Goal: Information Seeking & Learning: Check status

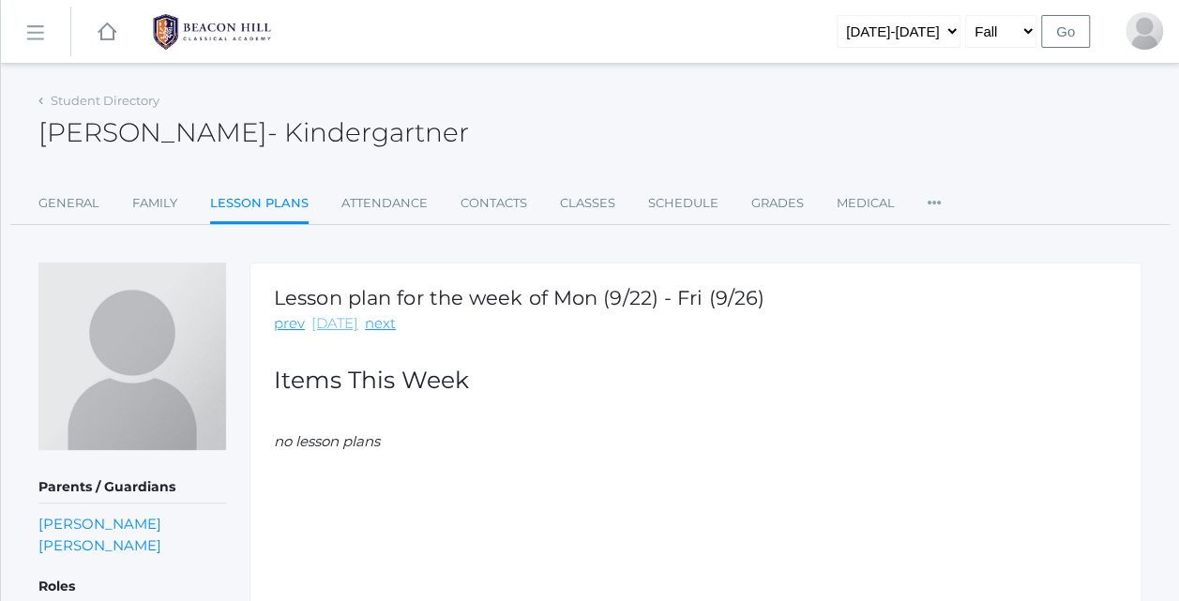
click at [339, 323] on link "[DATE]" at bounding box center [334, 324] width 47 height 22
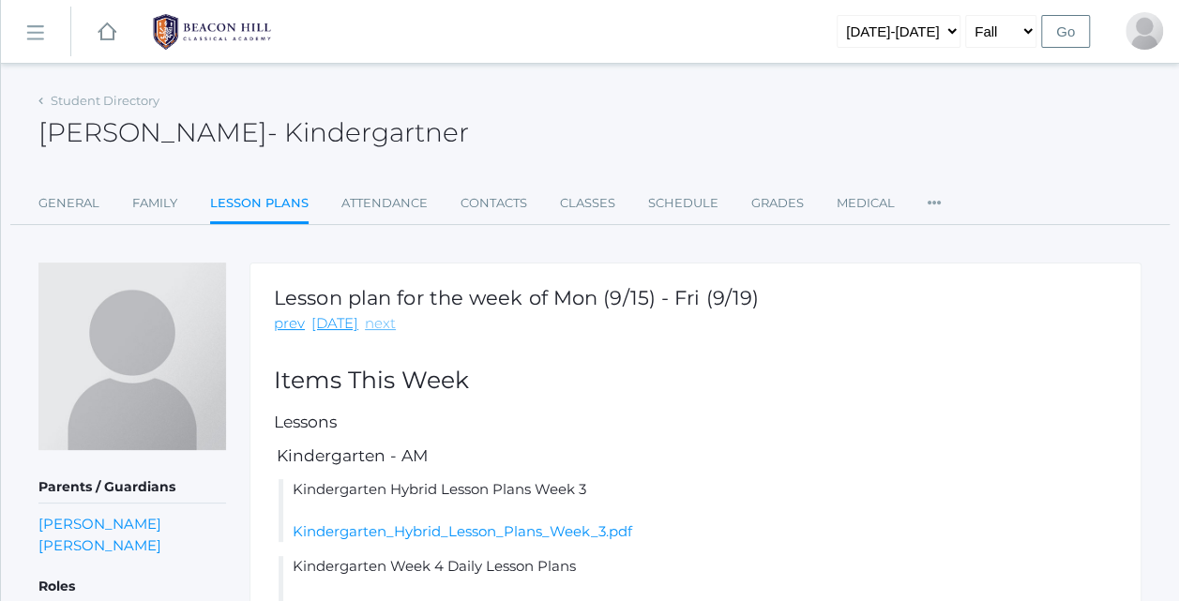
click at [383, 328] on link "next" at bounding box center [380, 324] width 31 height 22
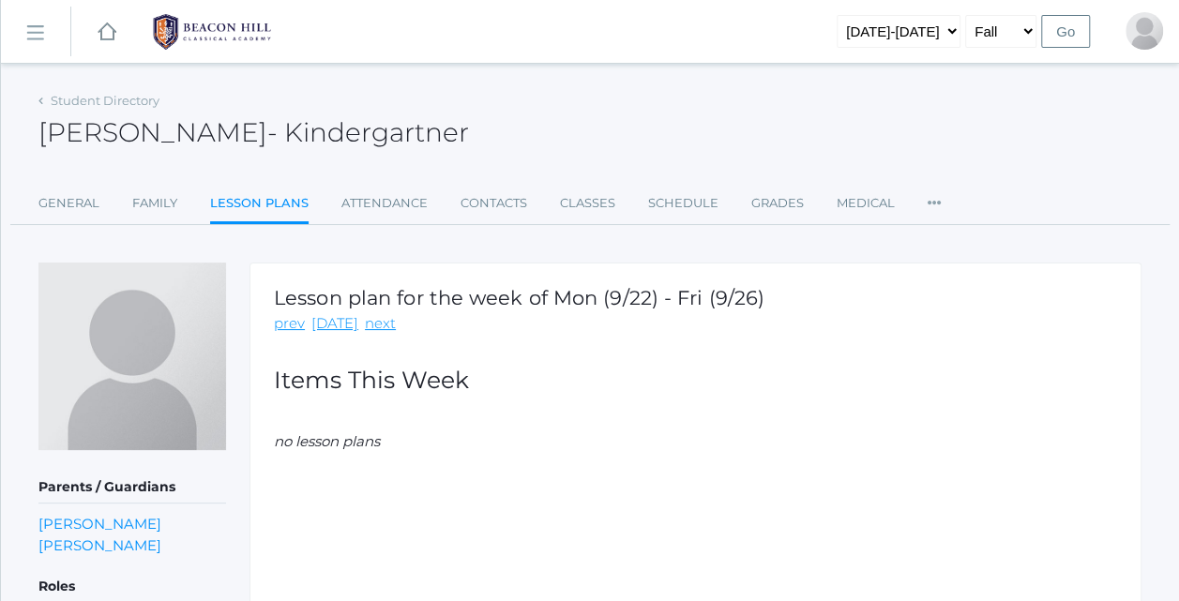
click at [573, 258] on div "Student Directory [PERSON_NAME] - [PERSON_NAME] [PERSON_NAME] Kindergartner Gen…" at bounding box center [589, 362] width 1103 height 550
click at [325, 324] on link "[DATE]" at bounding box center [334, 324] width 47 height 22
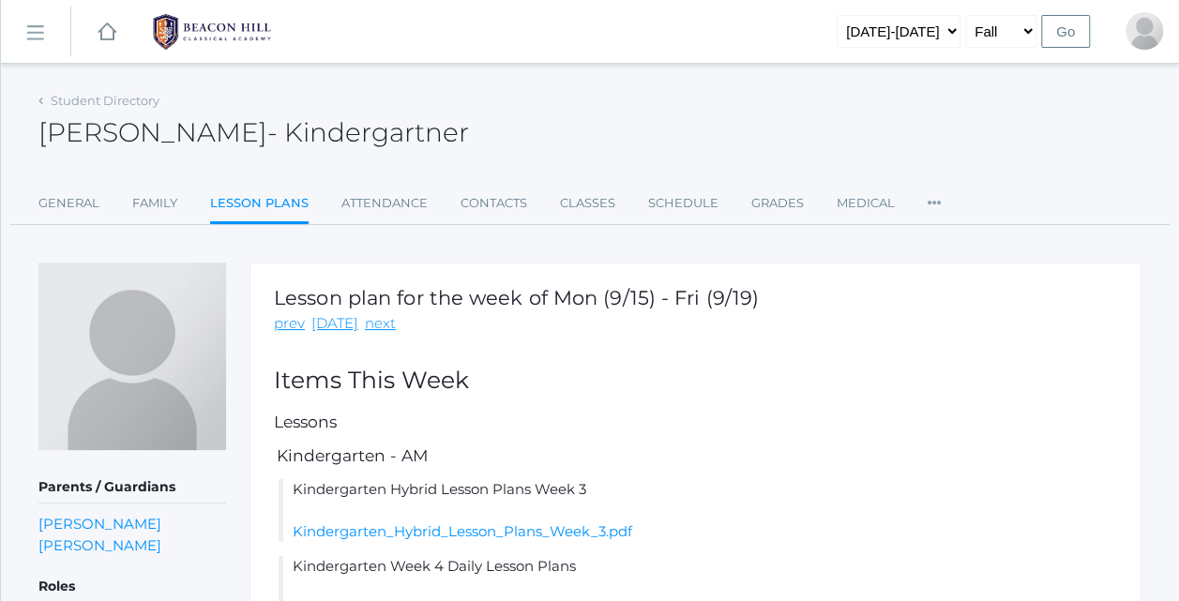
click at [260, 215] on link "Lesson Plans" at bounding box center [259, 205] width 98 height 40
click at [99, 27] on rect at bounding box center [107, 32] width 23 height 23
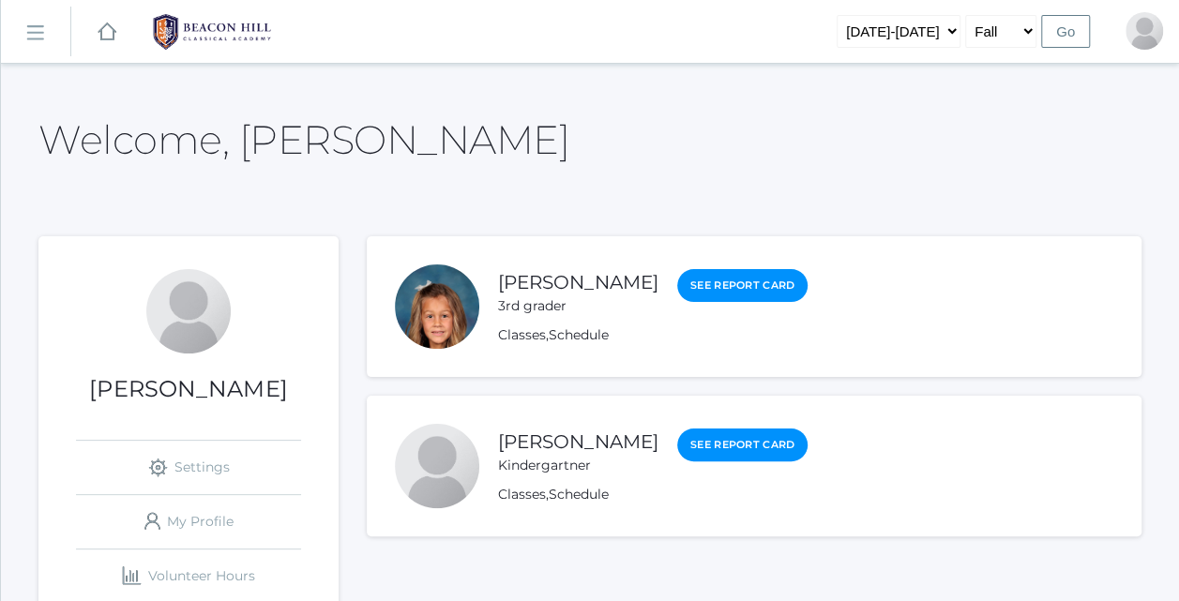
click at [99, 27] on rect at bounding box center [107, 32] width 23 height 23
click at [555, 298] on div "3rd grader" at bounding box center [578, 306] width 160 height 20
click at [577, 300] on div "3rd grader" at bounding box center [578, 306] width 160 height 20
click at [572, 273] on link "[PERSON_NAME]" at bounding box center [578, 282] width 160 height 23
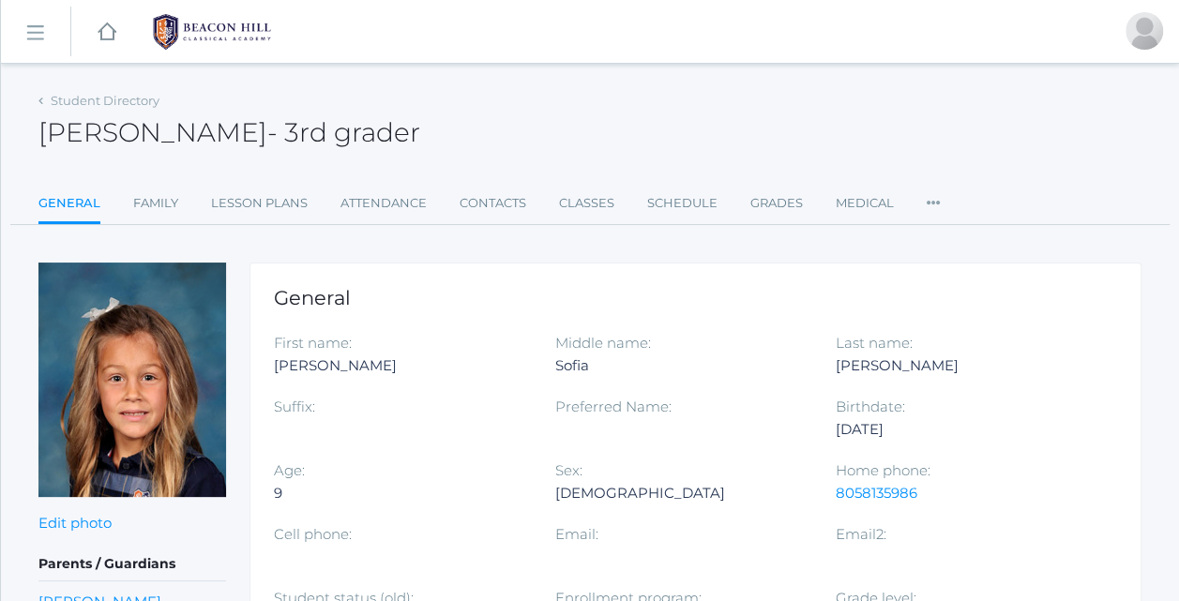
click at [898, 422] on div "[DATE]" at bounding box center [962, 429] width 252 height 23
click at [267, 94] on div "[PERSON_NAME] - 3rd grader [PERSON_NAME] 3rd grader" at bounding box center [589, 121] width 1103 height 69
click at [267, 188] on link "Lesson Plans" at bounding box center [259, 204] width 97 height 38
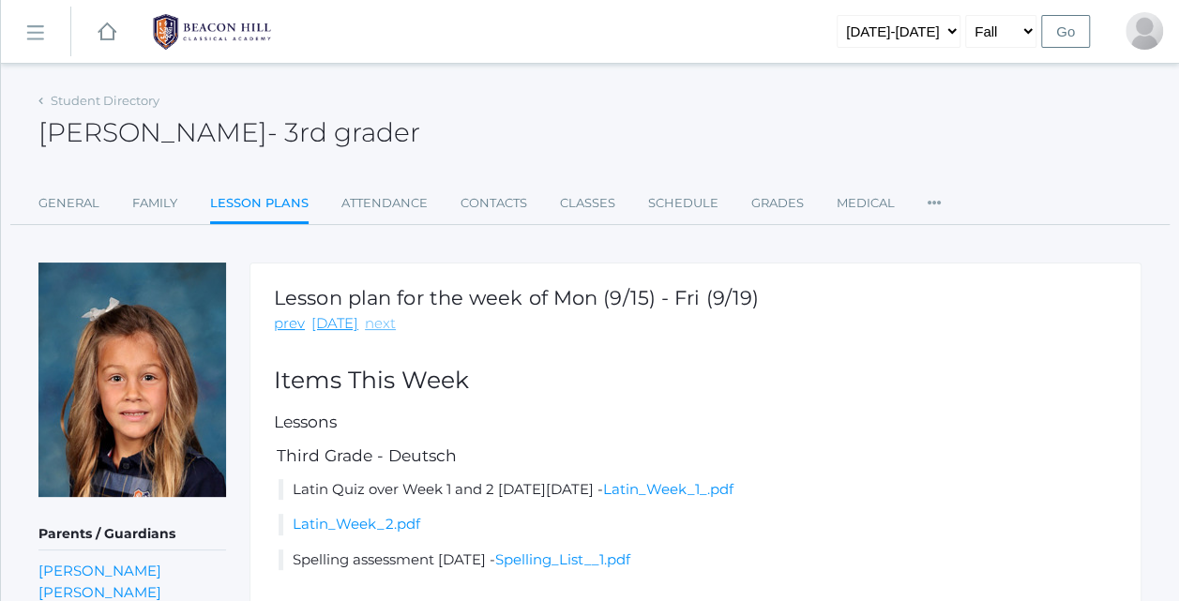
click at [375, 323] on link "next" at bounding box center [380, 324] width 31 height 22
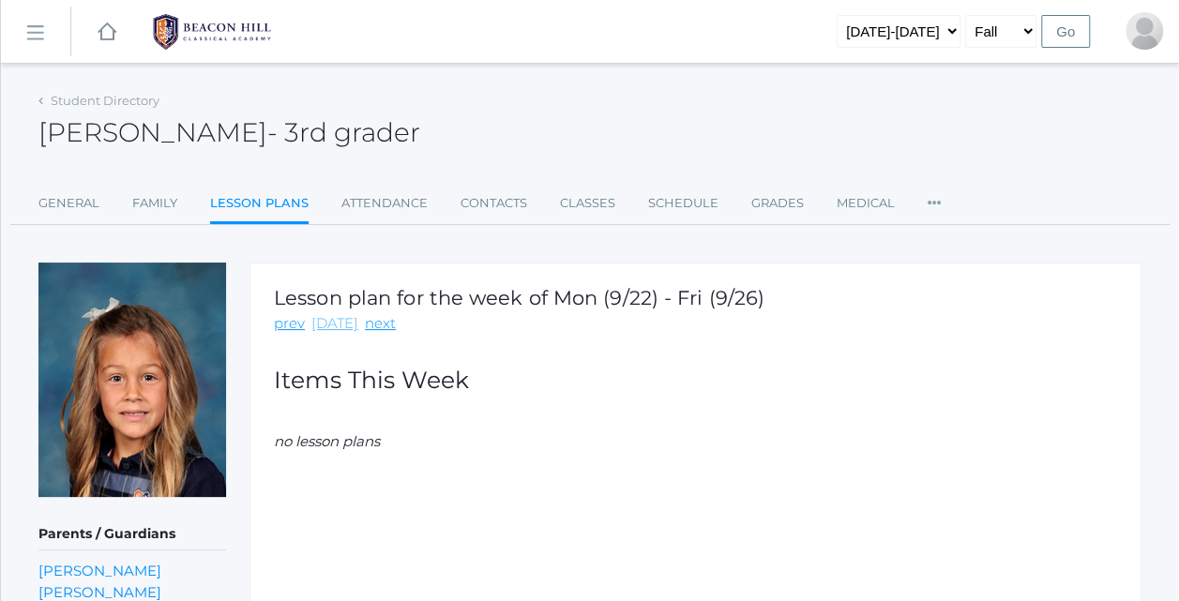
click at [324, 323] on link "[DATE]" at bounding box center [334, 324] width 47 height 22
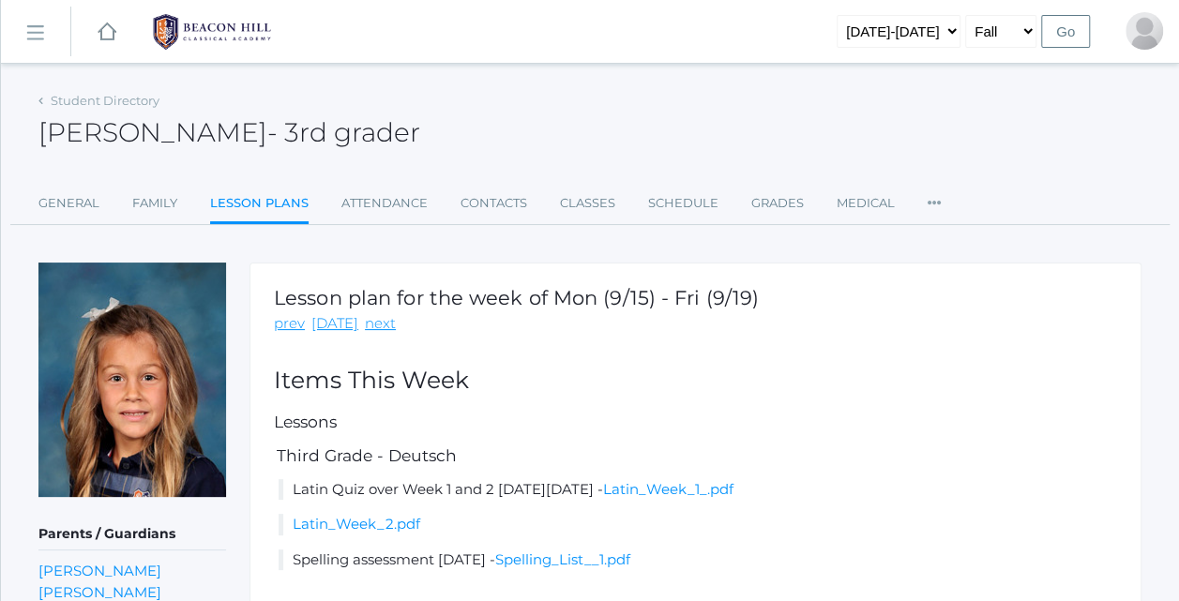
click at [414, 168] on div "Student Directory [PERSON_NAME] - 3rd grader [PERSON_NAME] 3rd grader General F…" at bounding box center [589, 156] width 1103 height 138
